Goal: Book appointment/travel/reservation

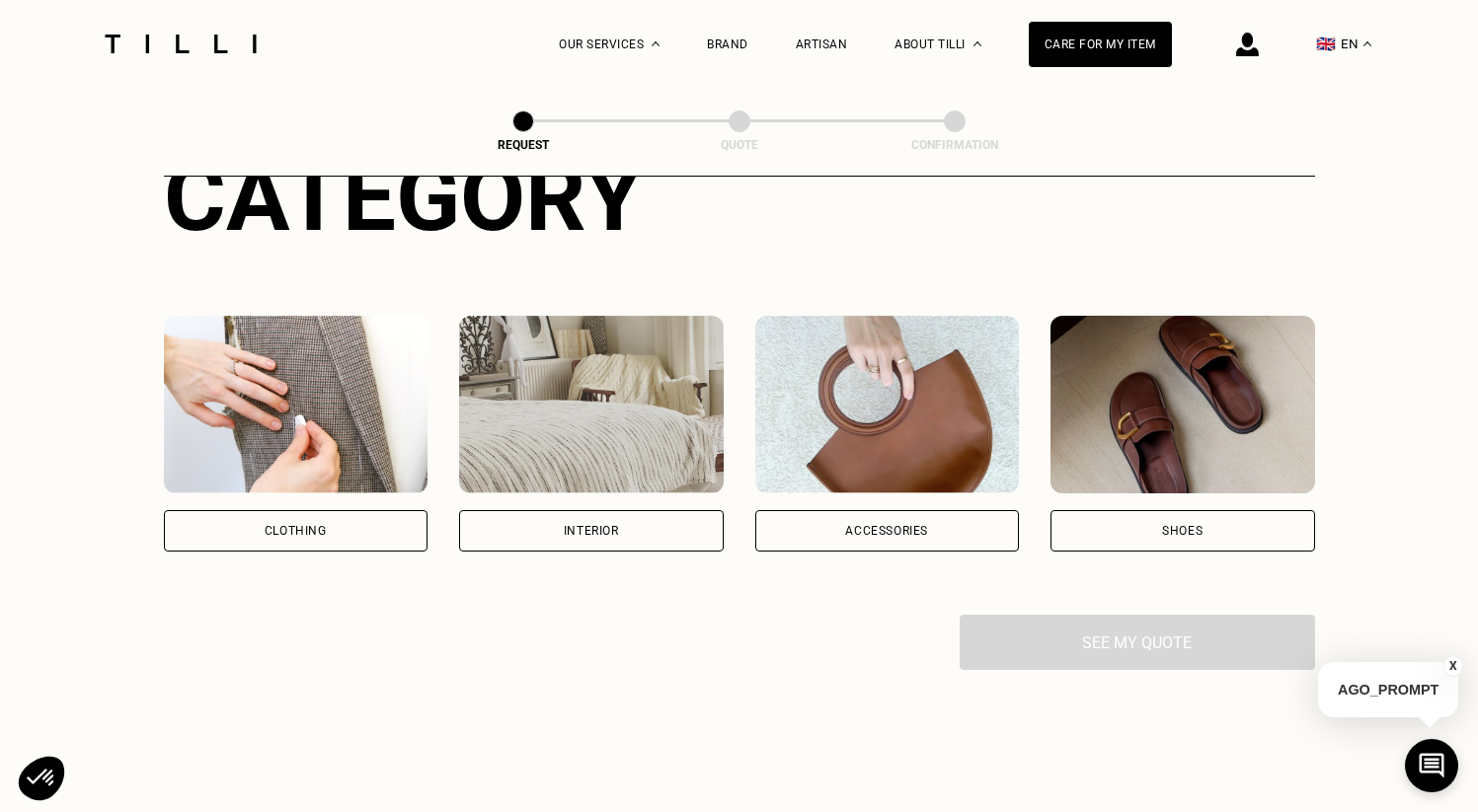
scroll to position [315, 0]
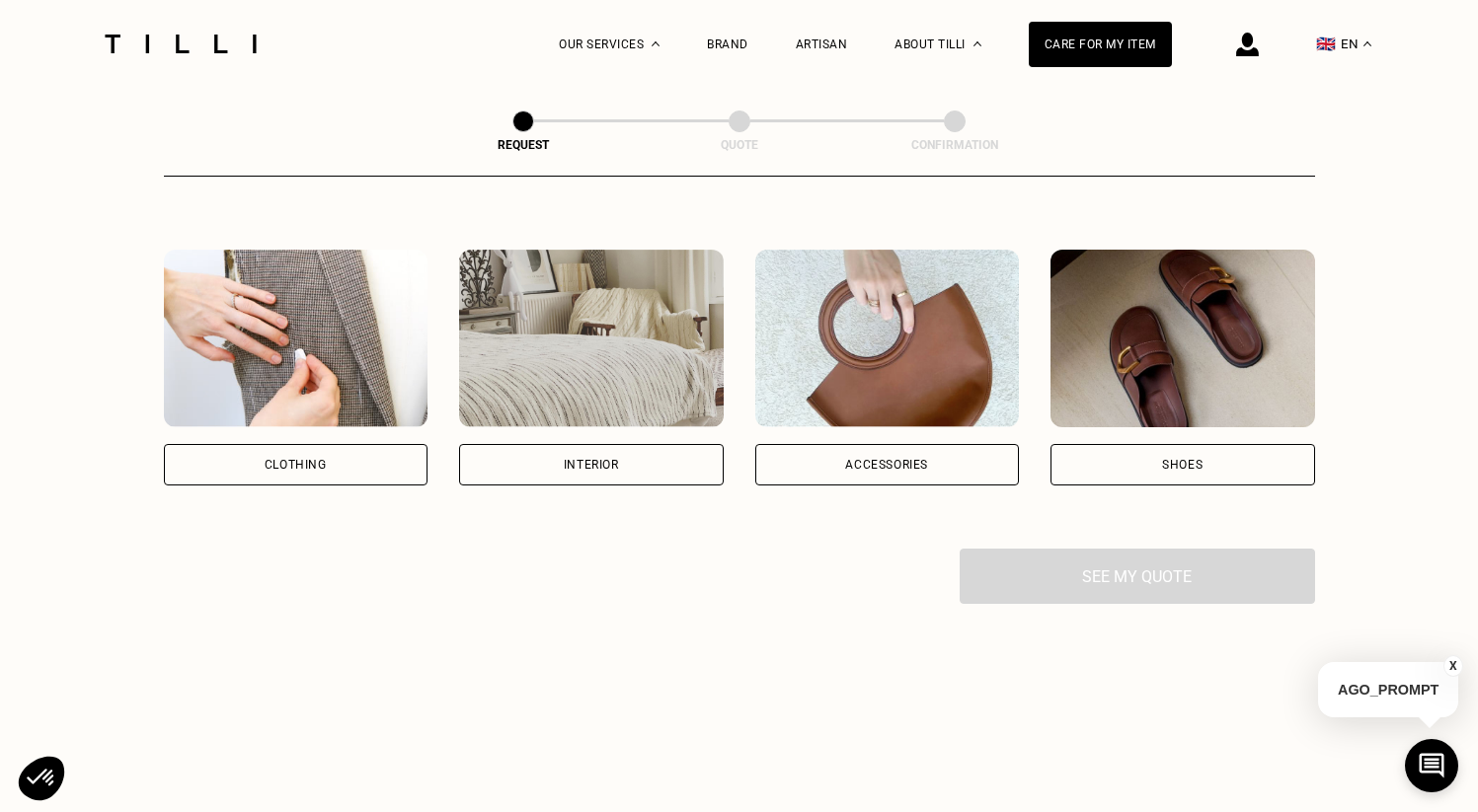
click at [353, 461] on div "Clothing" at bounding box center [296, 465] width 265 height 42
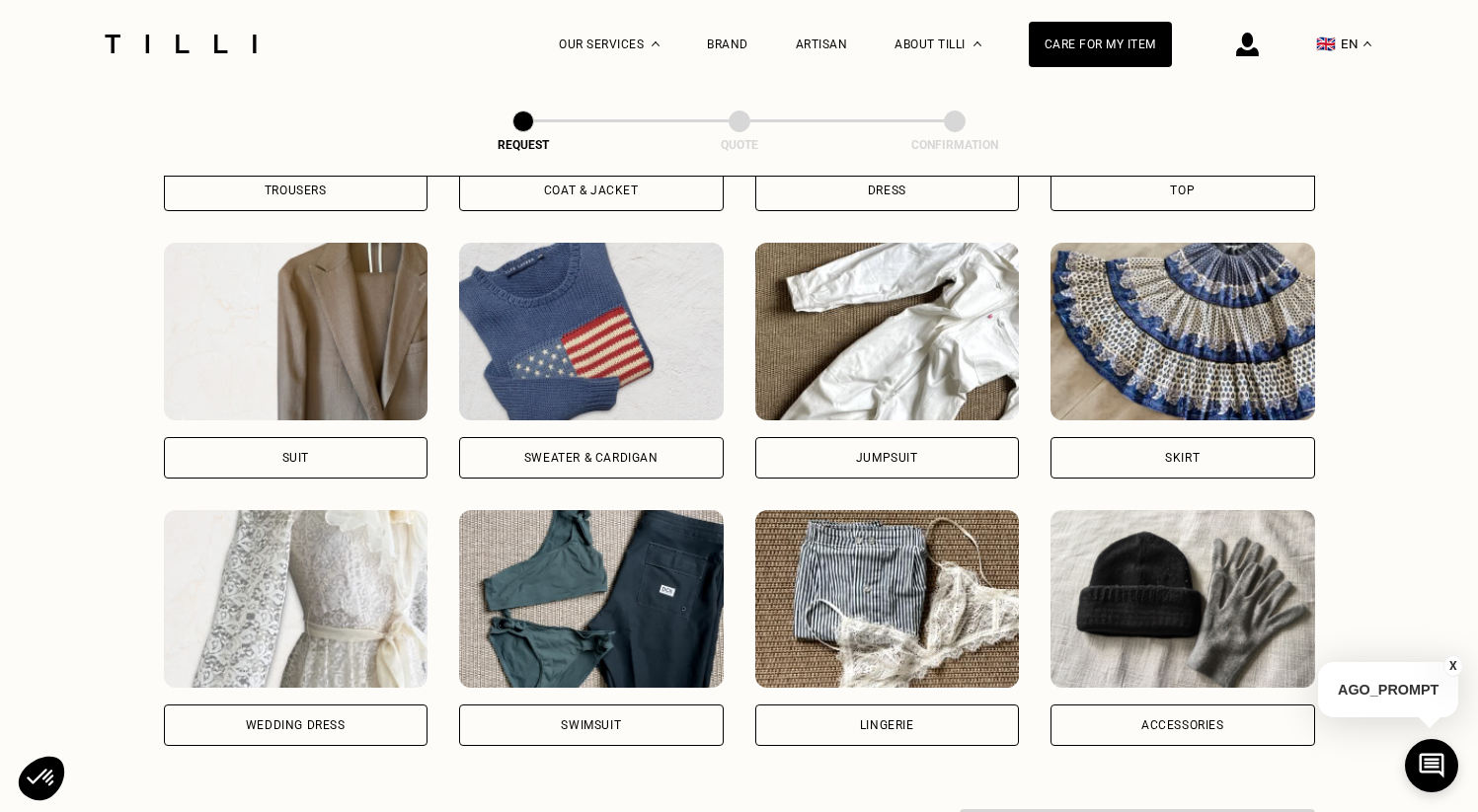
scroll to position [1168, 0]
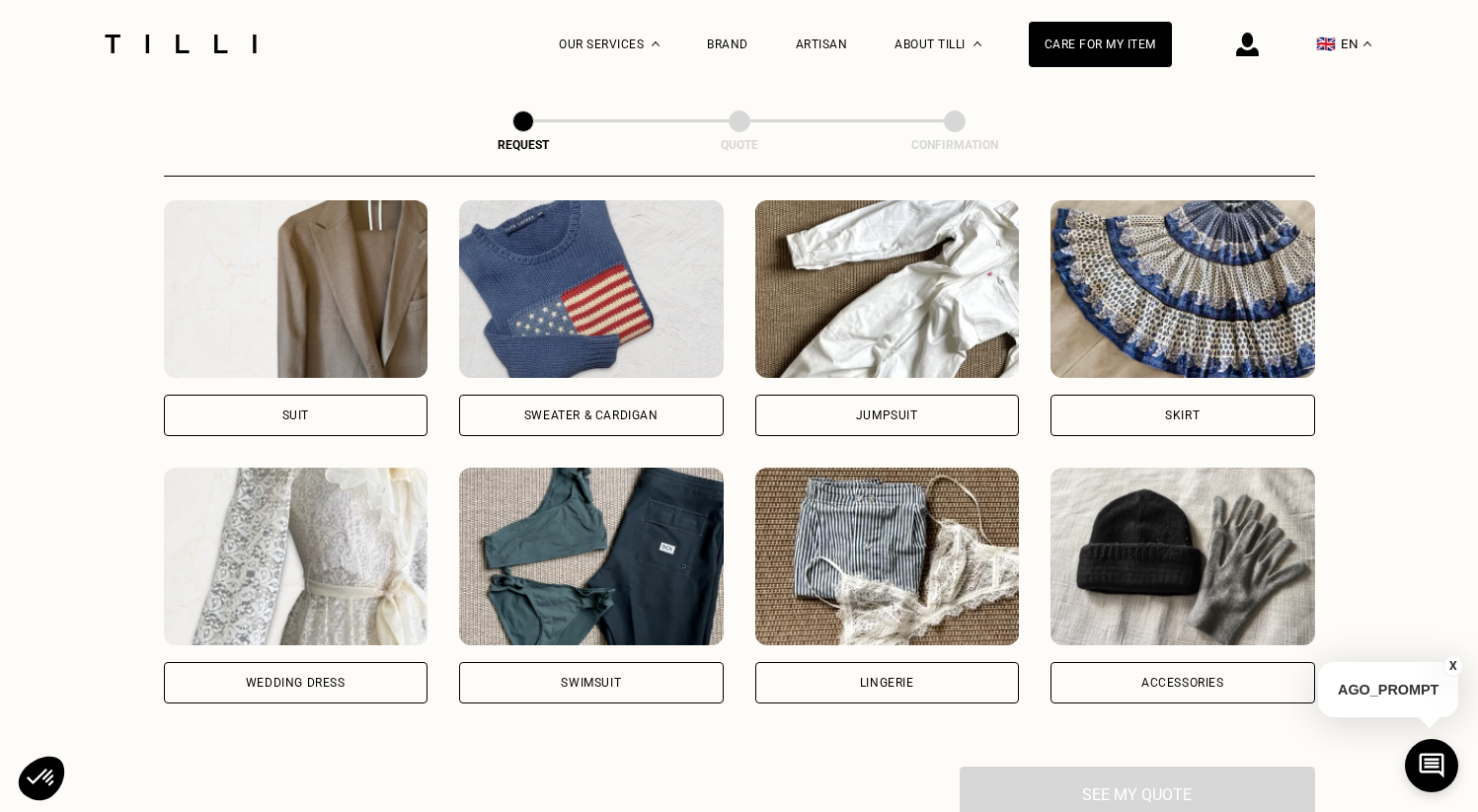
click at [377, 690] on div "Wedding dress" at bounding box center [296, 683] width 265 height 42
select select "FR"
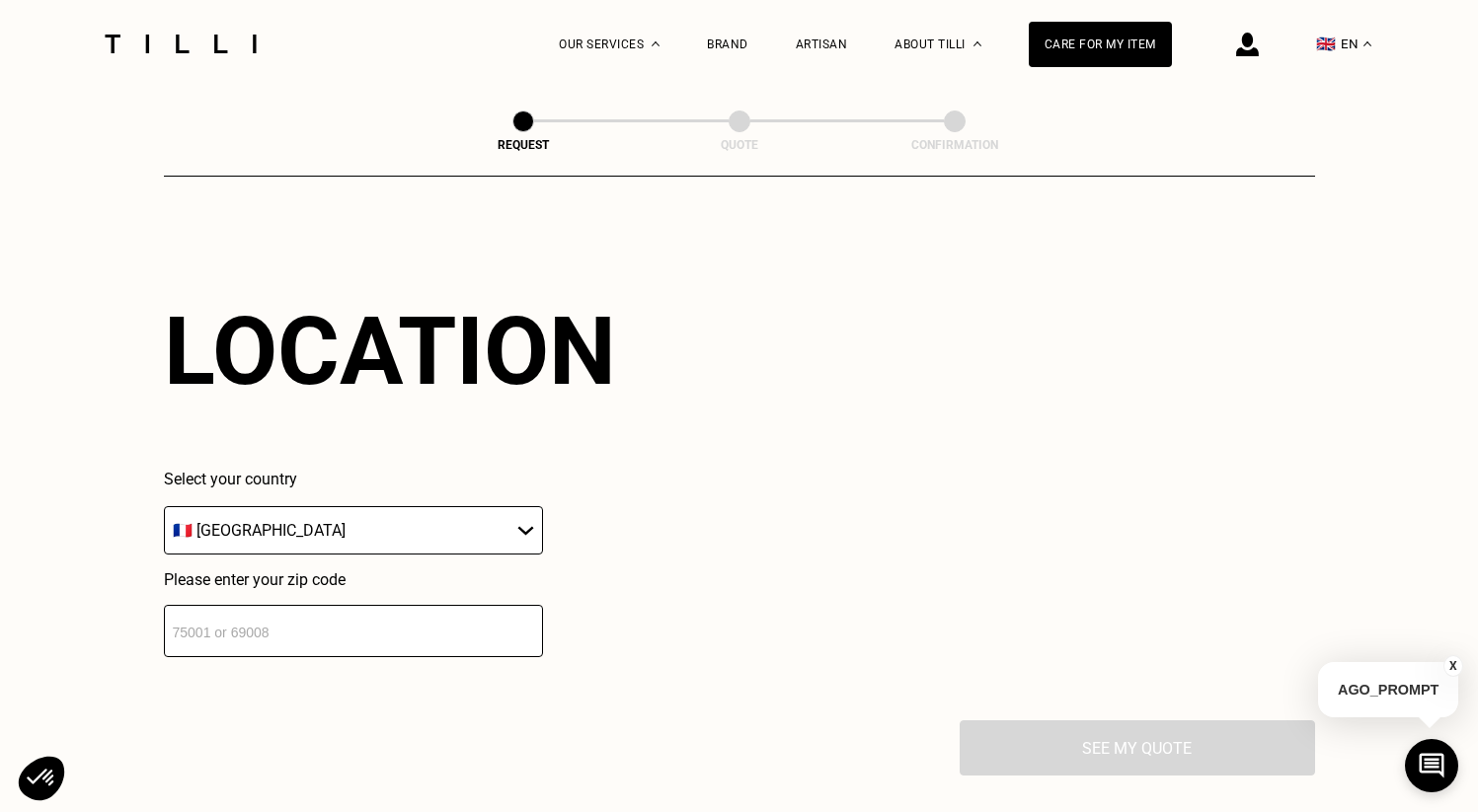
scroll to position [1714, 0]
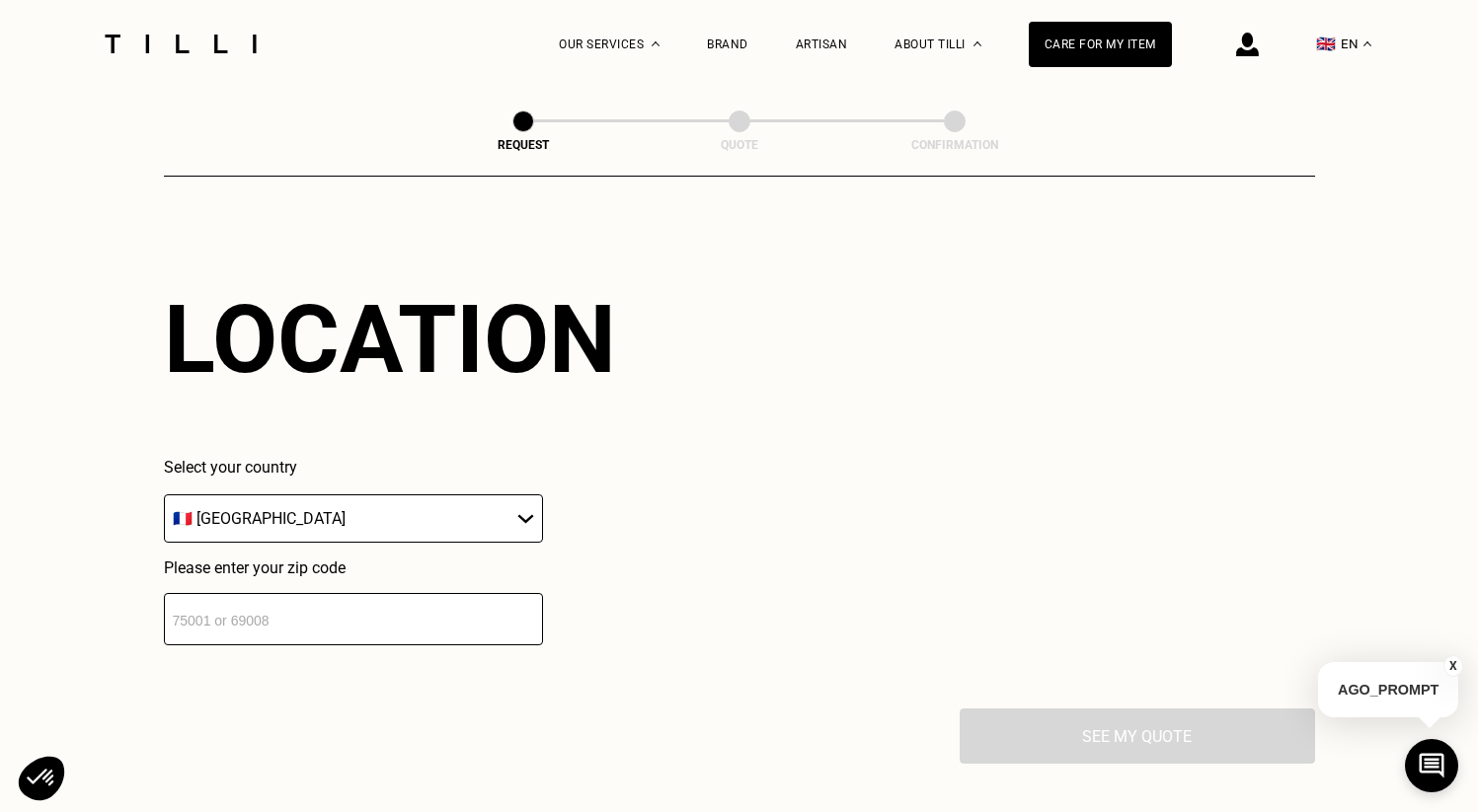
click at [495, 542] on select "🇦🇹 [GEOGRAPHIC_DATA] 🇧🇪 [GEOGRAPHIC_DATA] 🇧🇬 [GEOGRAPHIC_DATA] 🇭🇷 [GEOGRAPHIC_D…" at bounding box center [353, 518] width 379 height 49
click at [423, 610] on input "number" at bounding box center [353, 620] width 379 height 53
type input "92500"
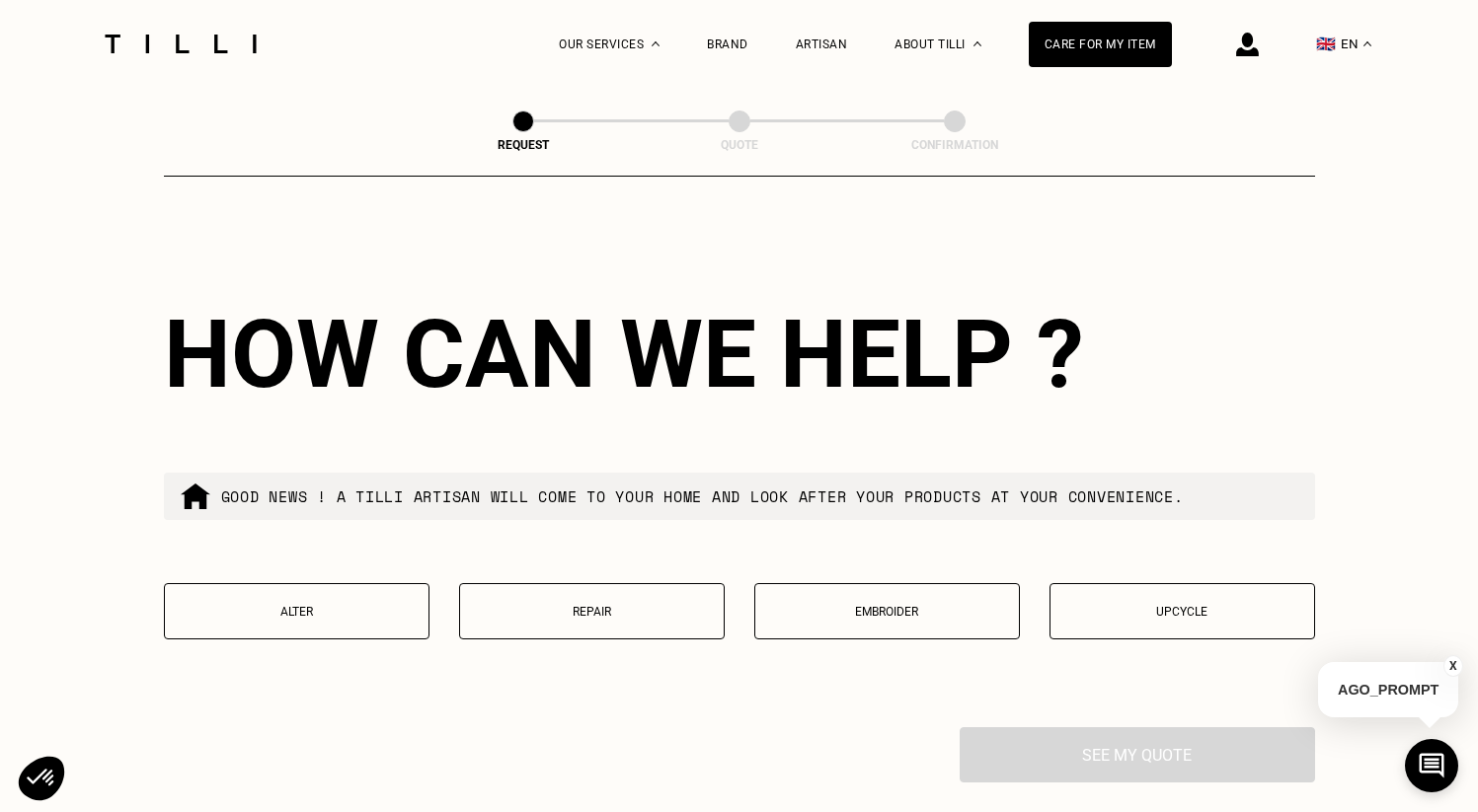
scroll to position [2202, 0]
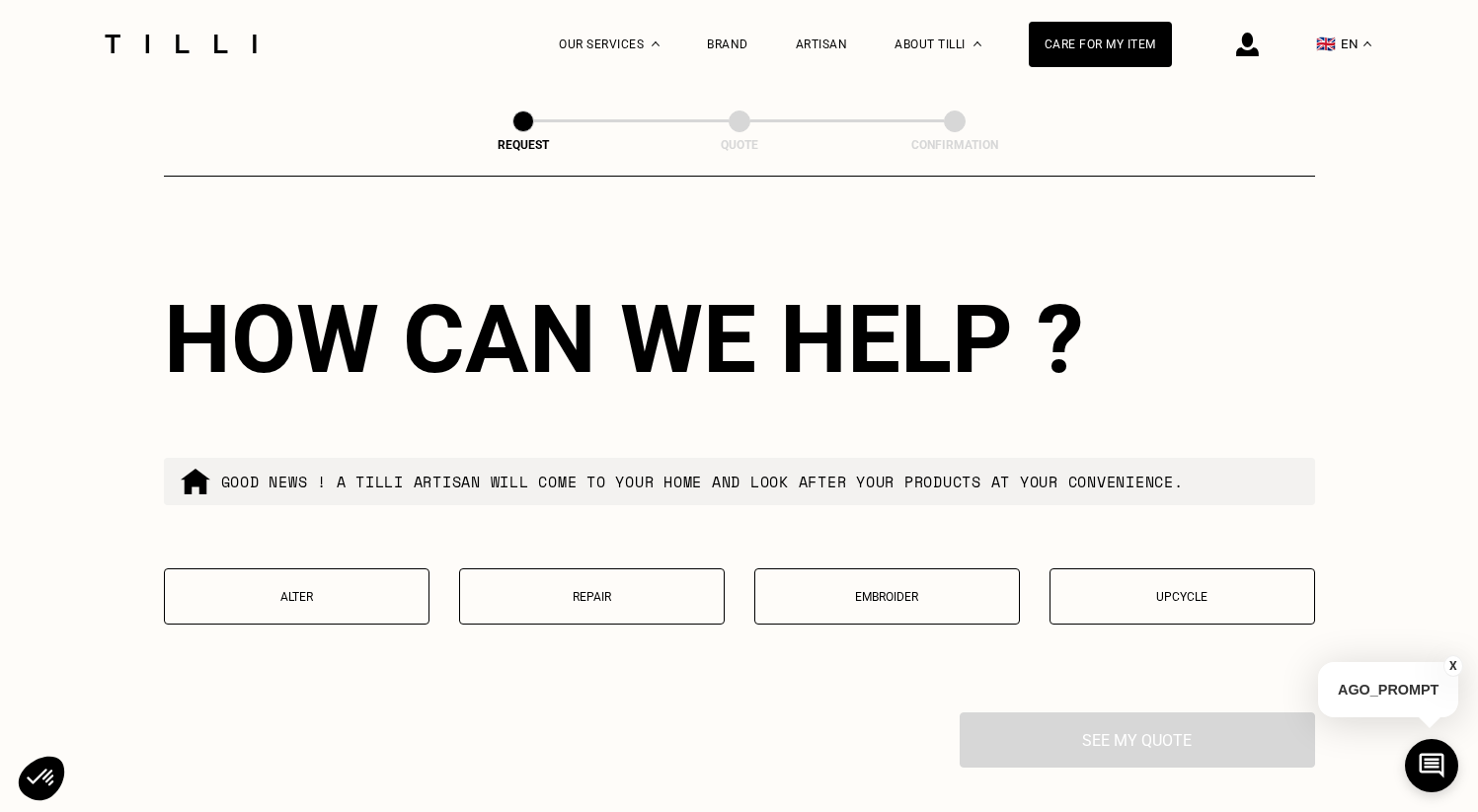
click at [386, 600] on p "Alter" at bounding box center [296, 598] width 244 height 14
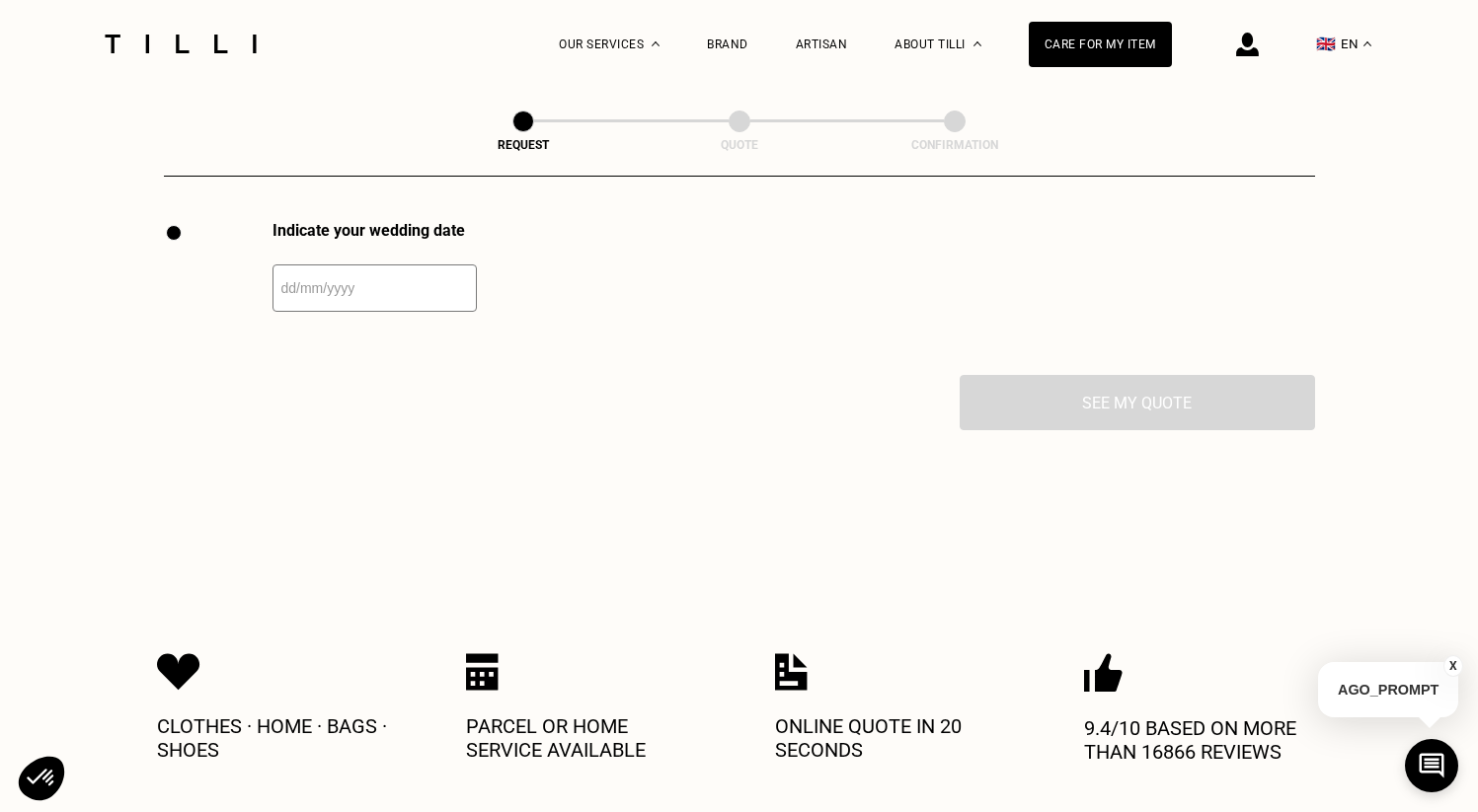
scroll to position [2694, 0]
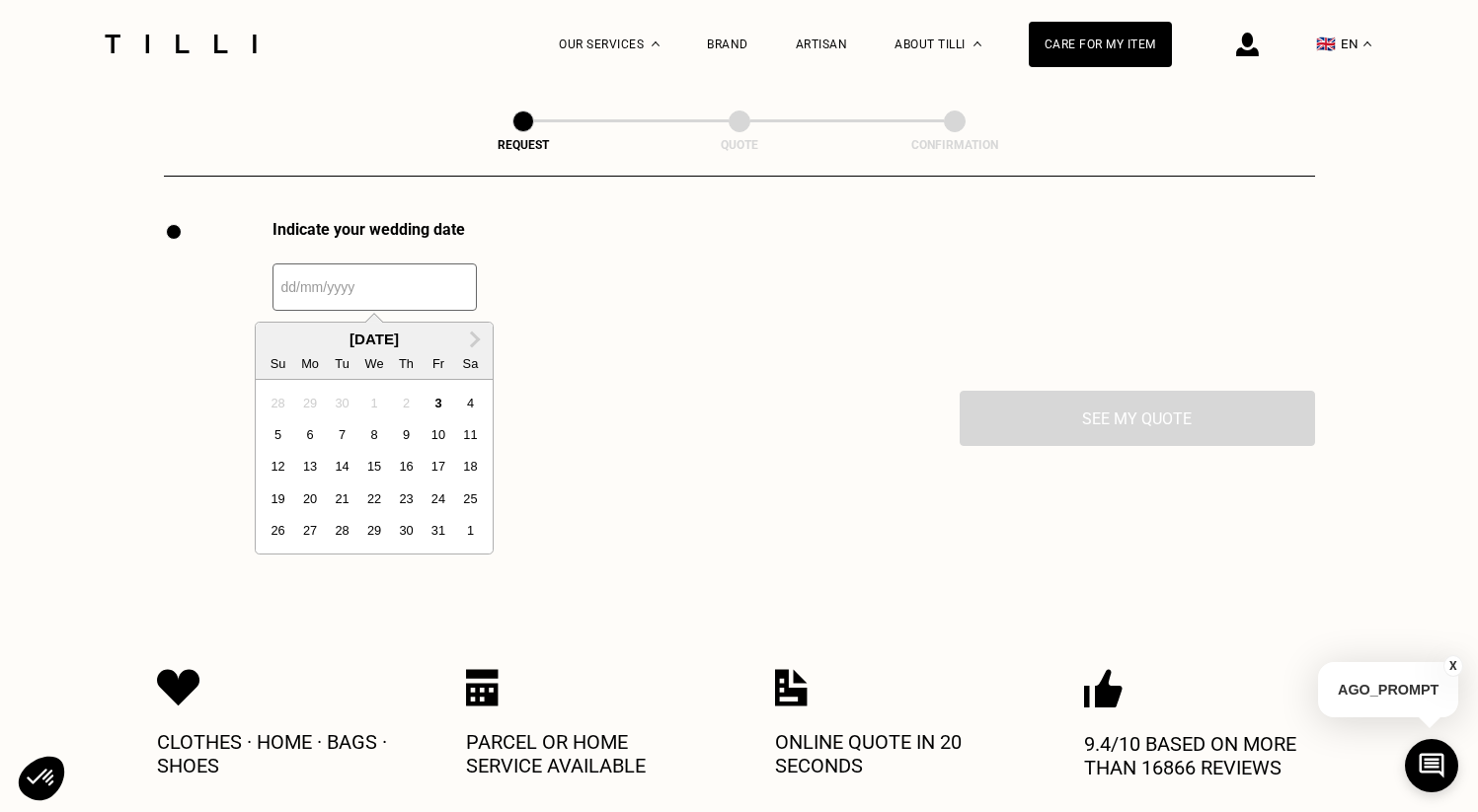
click at [399, 295] on input "text" at bounding box center [374, 288] width 204 height 48
click at [461, 493] on div "25" at bounding box center [470, 499] width 27 height 27
type input "[DATE]"
